Goal: Task Accomplishment & Management: Use online tool/utility

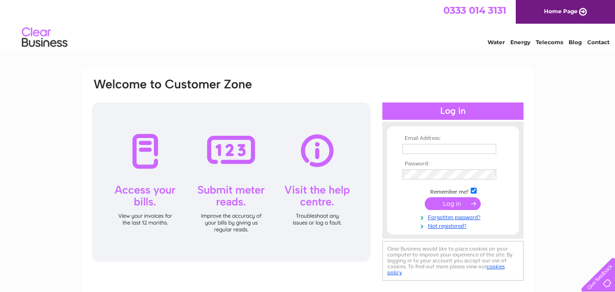
type input "[EMAIL_ADDRESS][DOMAIN_NAME]"
click at [456, 205] on input "submit" at bounding box center [453, 203] width 56 height 13
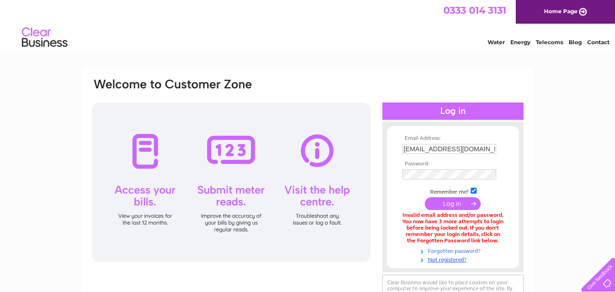
click at [449, 250] on link "Forgotten password?" at bounding box center [454, 250] width 103 height 9
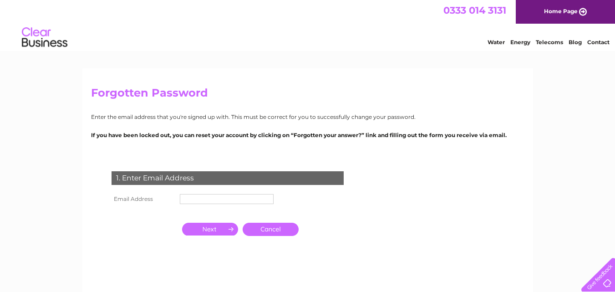
click at [212, 199] on input "text" at bounding box center [227, 199] width 94 height 10
type input "michellehughes430@gmail.com"
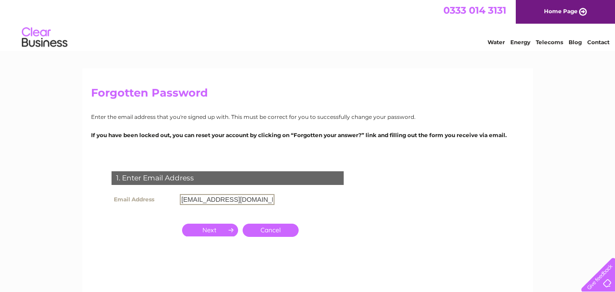
click at [217, 230] on input "button" at bounding box center [210, 230] width 56 height 13
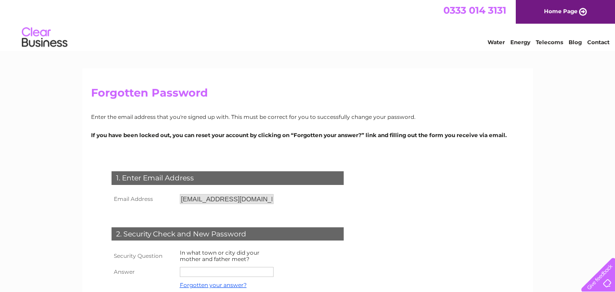
click at [396, 188] on form "1. Enter Email Address Email Address michellehughes430@gmail.com Cancel Answer" at bounding box center [308, 254] width 434 height 203
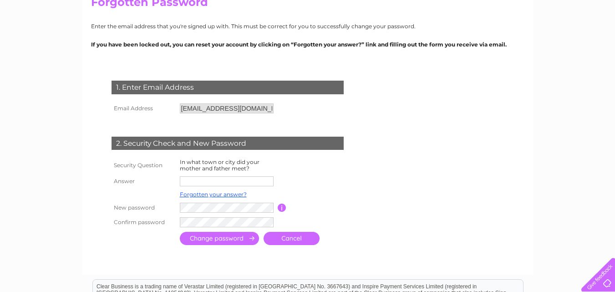
scroll to position [91, 0]
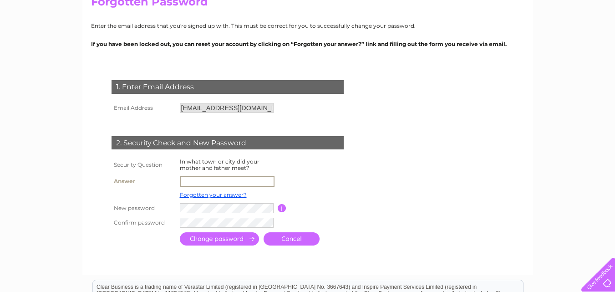
click at [206, 180] on input "text" at bounding box center [227, 181] width 95 height 11
type input "Moville"
click at [238, 237] on input "submit" at bounding box center [219, 238] width 79 height 13
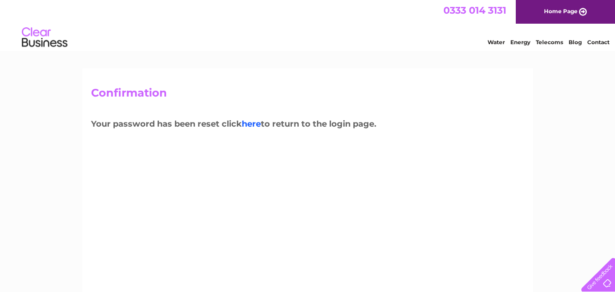
click at [259, 124] on link "here" at bounding box center [251, 124] width 19 height 10
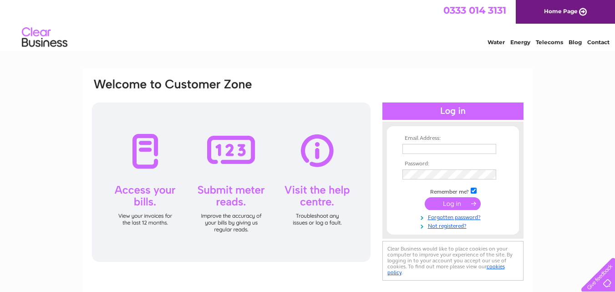
type input "michellehughes430@gmail.com"
click at [450, 204] on input "submit" at bounding box center [453, 203] width 56 height 13
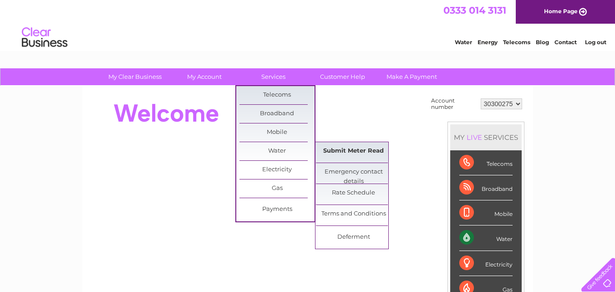
click at [358, 154] on link "Submit Meter Read" at bounding box center [353, 151] width 75 height 18
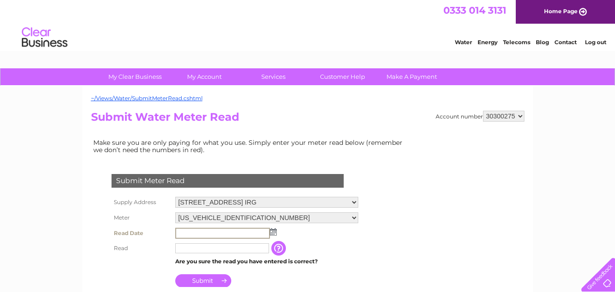
click at [218, 234] on input "text" at bounding box center [222, 233] width 95 height 11
click at [275, 234] on img at bounding box center [273, 231] width 7 height 7
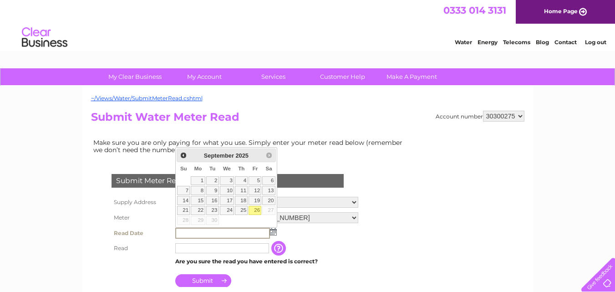
click at [256, 206] on link "26" at bounding box center [255, 210] width 13 height 9
type input "2025/09/26"
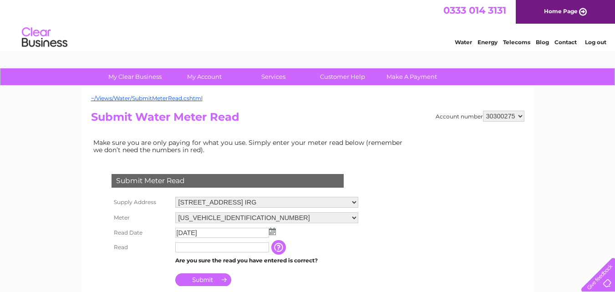
click at [236, 250] on input "text" at bounding box center [222, 247] width 94 height 10
type input "263"
click at [199, 281] on input "Submit" at bounding box center [203, 280] width 56 height 13
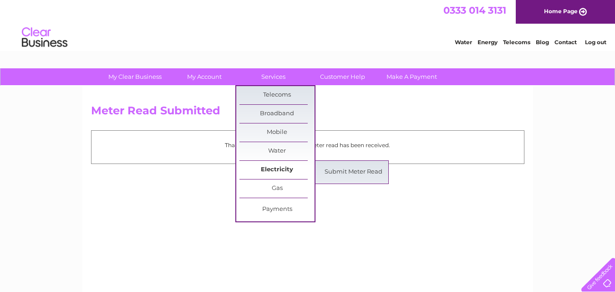
click at [281, 166] on link "Electricity" at bounding box center [277, 170] width 75 height 18
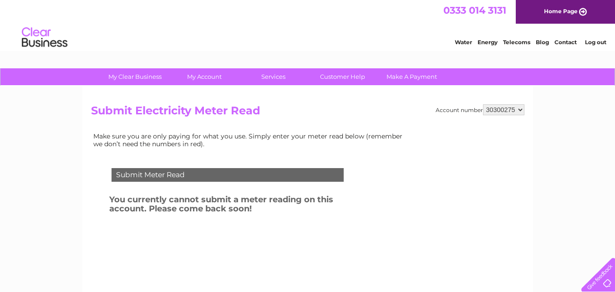
click at [596, 43] on link "Log out" at bounding box center [595, 42] width 21 height 7
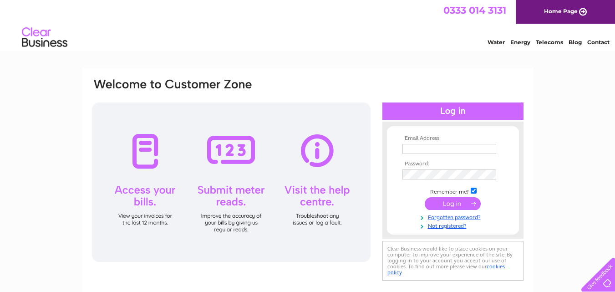
type input "[EMAIL_ADDRESS][DOMAIN_NAME]"
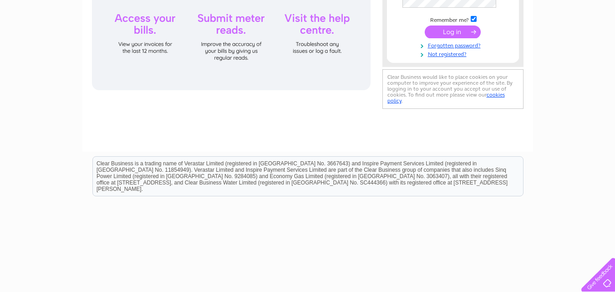
scroll to position [194, 0]
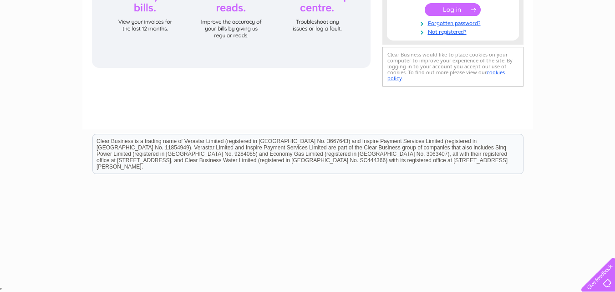
drag, startPoint x: 0, startPoint y: 0, endPoint x: 596, endPoint y: 43, distance: 597.8
click at [596, 43] on div "Email Address: michellehughes430@gmail.com Password:" at bounding box center [307, 79] width 615 height 411
